Goal: Check status

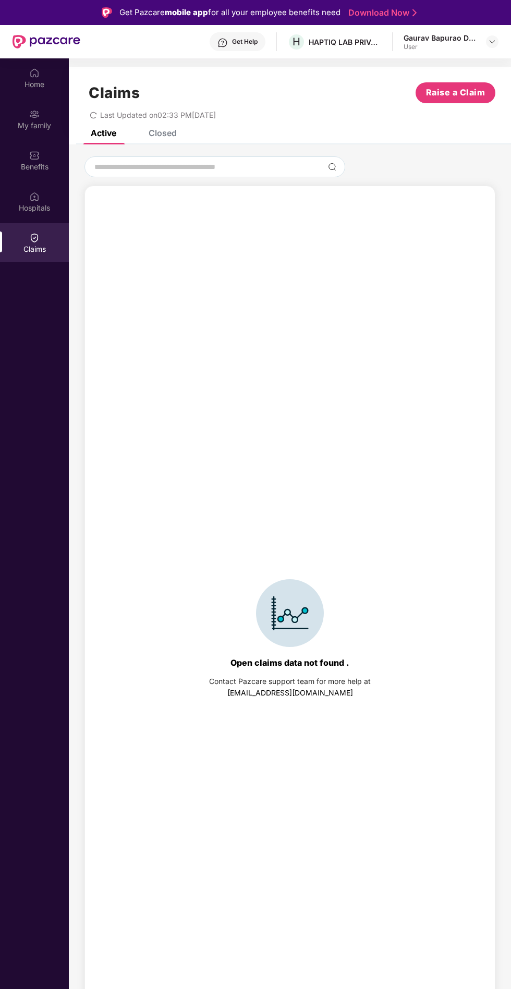
click at [160, 136] on div "Closed" at bounding box center [163, 133] width 28 height 10
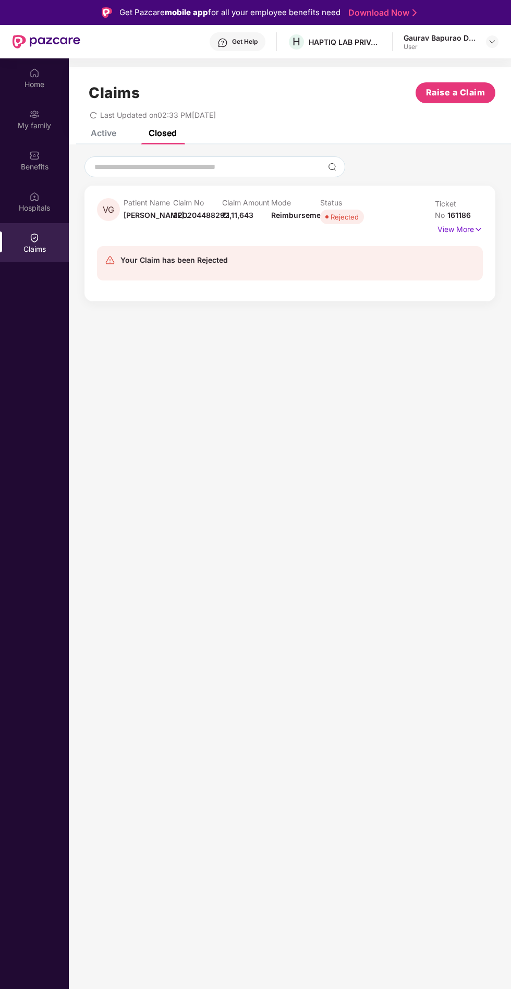
click at [402, 226] on div "Patient Name [PERSON_NAME]... Claim No 220204488292 Claim Amount ₹1,11,643 Mode…" at bounding box center [271, 212] width 295 height 29
click at [464, 230] on p "View More" at bounding box center [459, 228] width 45 height 14
